Goal: Transaction & Acquisition: Purchase product/service

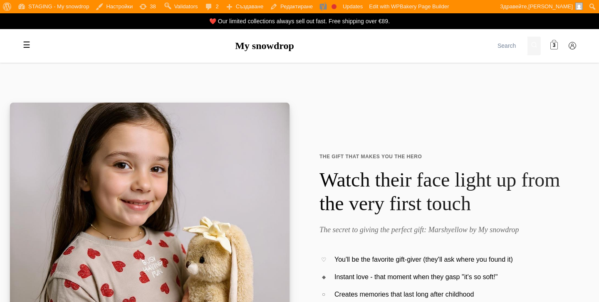
click at [550, 48] on link "3" at bounding box center [553, 46] width 17 height 17
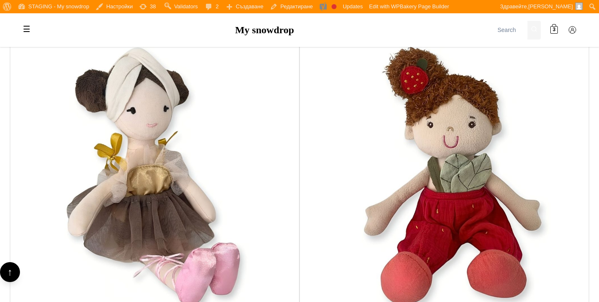
scroll to position [511, 0]
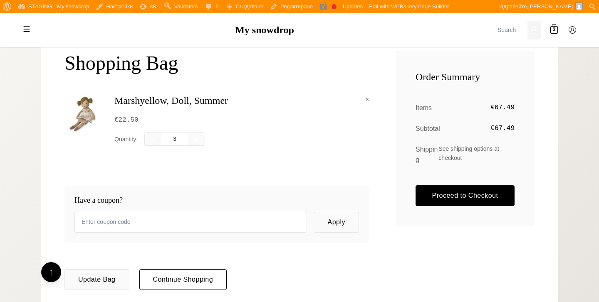
scroll to position [250, 0]
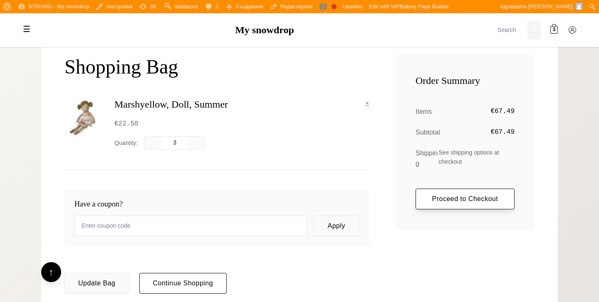
click at [432, 191] on link "Proceed to Checkout" at bounding box center [464, 199] width 99 height 21
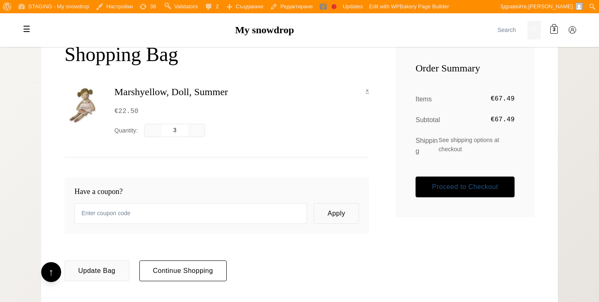
scroll to position [274, 0]
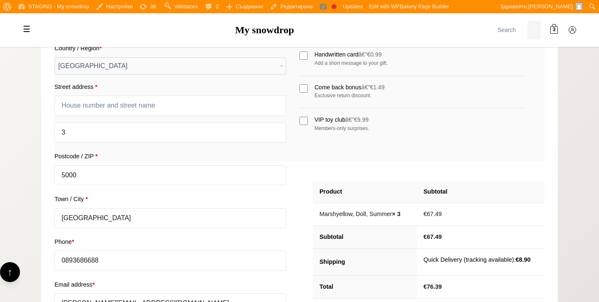
scroll to position [301, 0]
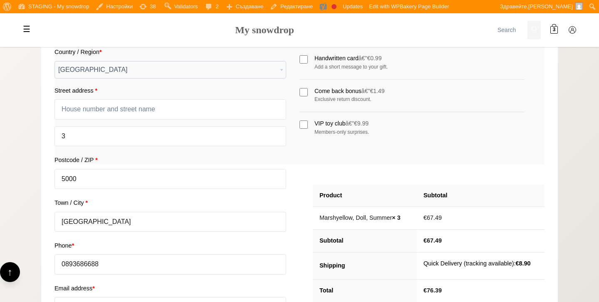
click at [277, 35] on link "My snowdrop" at bounding box center [264, 30] width 59 height 11
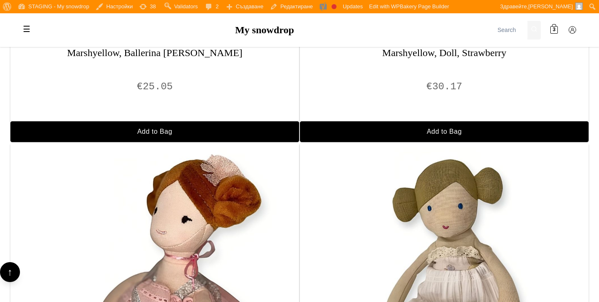
scroll to position [786, 0]
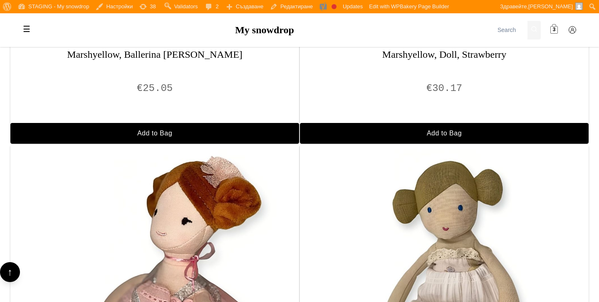
click at [548, 32] on link "3" at bounding box center [553, 30] width 17 height 17
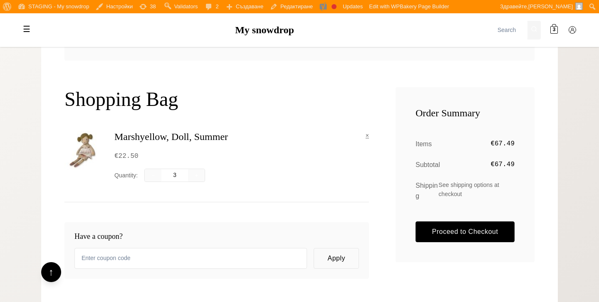
scroll to position [218, 0]
click at [367, 136] on link "×" at bounding box center [366, 135] width 3 height 9
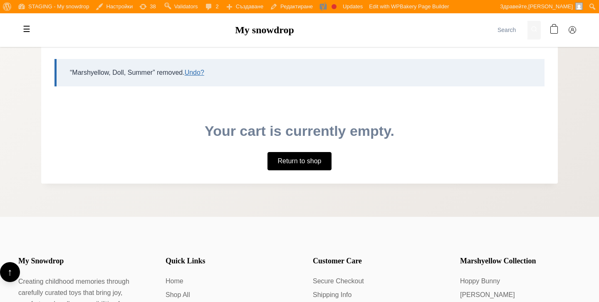
scroll to position [177, 0]
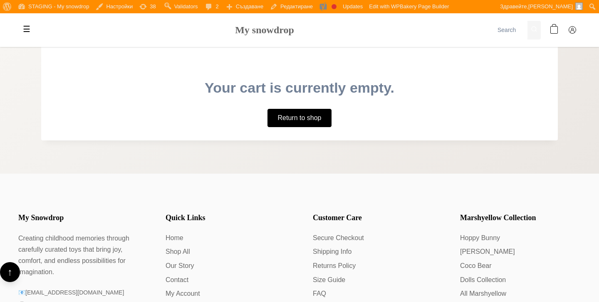
click at [284, 35] on link "My snowdrop" at bounding box center [264, 30] width 59 height 11
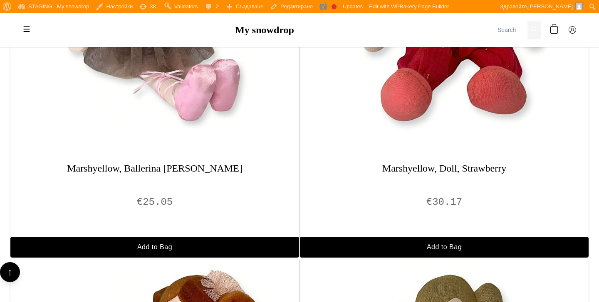
scroll to position [705, 0]
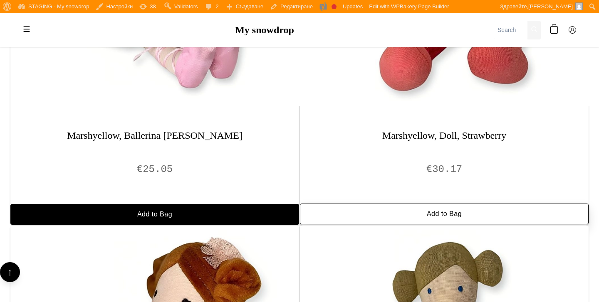
click at [388, 209] on button "Add to Bag" at bounding box center [444, 214] width 289 height 21
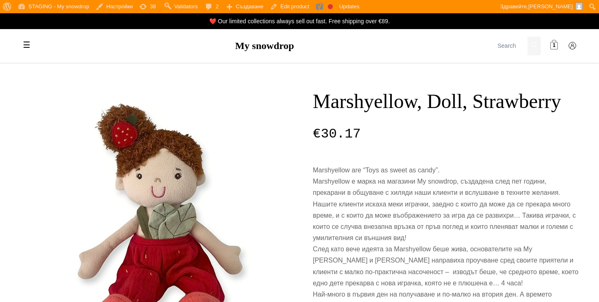
click at [557, 47] on span at bounding box center [553, 45] width 7 height 7
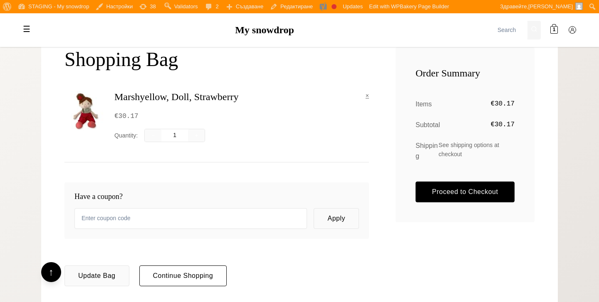
scroll to position [260, 0]
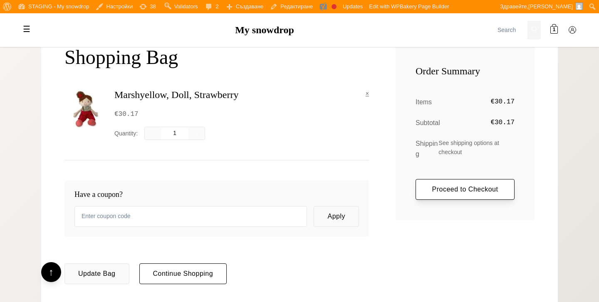
click at [463, 183] on link "Proceed to Checkout" at bounding box center [464, 189] width 99 height 21
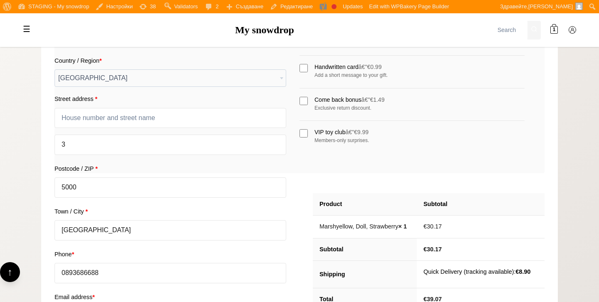
scroll to position [340, 0]
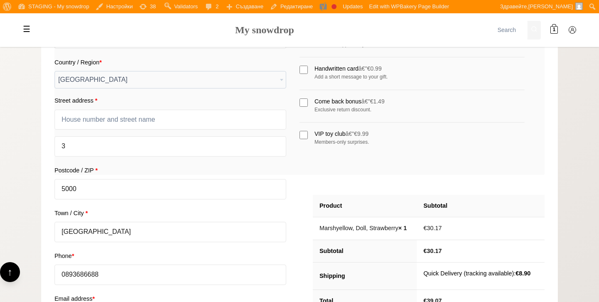
click at [290, 35] on link "My snowdrop" at bounding box center [264, 30] width 59 height 11
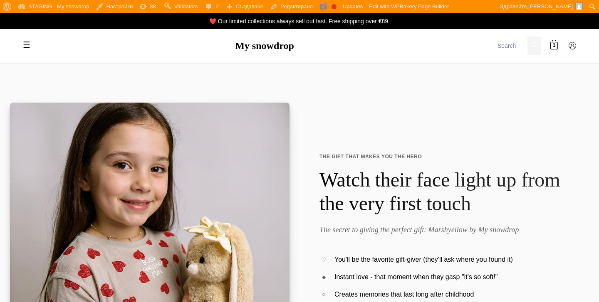
click at [316, 81] on section "Exclusive Retailer of Marshyellow THE GIFT THAT MAKES YOU THE HERO Watch their …" at bounding box center [299, 242] width 599 height 359
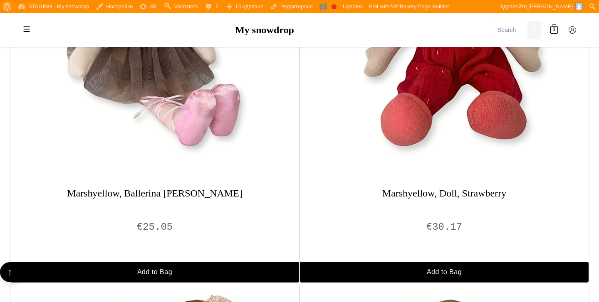
scroll to position [713, 0]
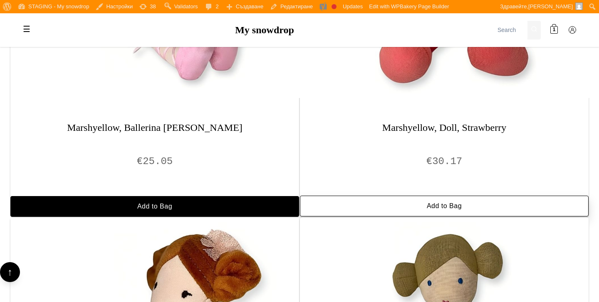
click at [340, 201] on button "Add to Bag" at bounding box center [444, 206] width 289 height 21
